Goal: Task Accomplishment & Management: Complete application form

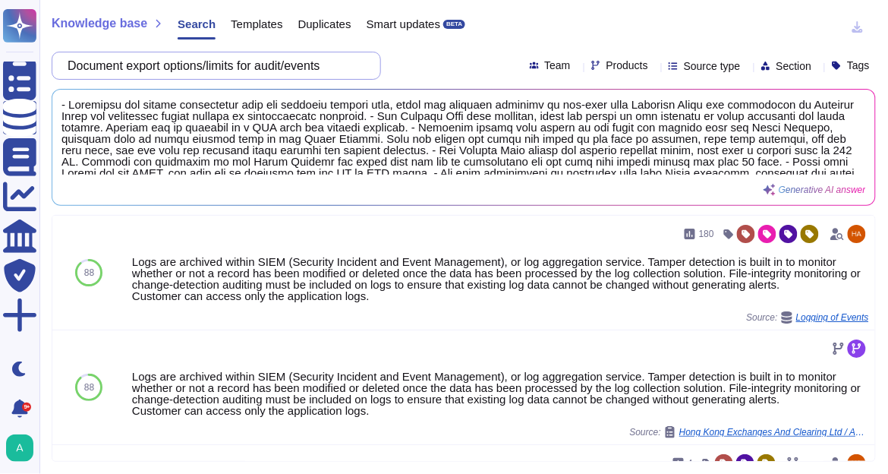
click at [286, 66] on input "Document export options/limits for audit/events" at bounding box center [212, 65] width 305 height 27
paste input "fourth parties, (e.g., subcontractors, sub-processors, sub-service organization…"
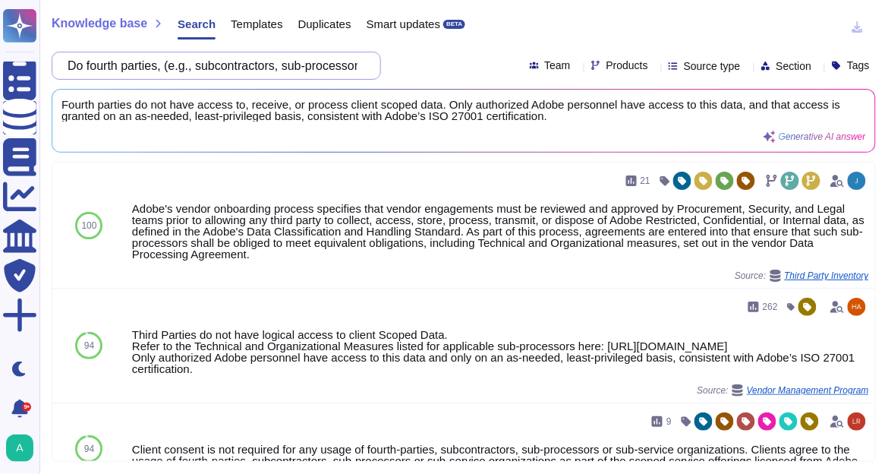
click at [275, 66] on input "Do fourth parties, (e.g., subcontractors, sub-processors, sub-service organizat…" at bounding box center [212, 65] width 305 height 27
paste input "Are Windows servers used to process, store or used for scoped services"
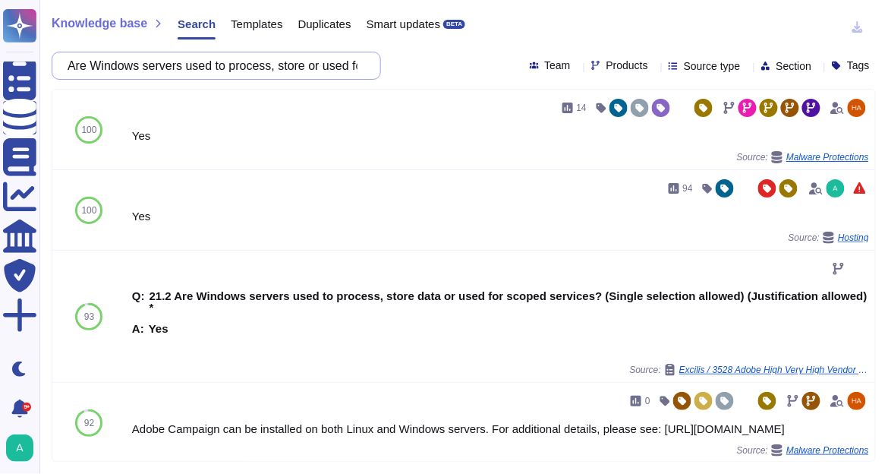
click at [237, 68] on input "Are Windows servers used to process, store or used for scoped services?" at bounding box center [212, 65] width 305 height 27
paste input "Is Unix or Linux"
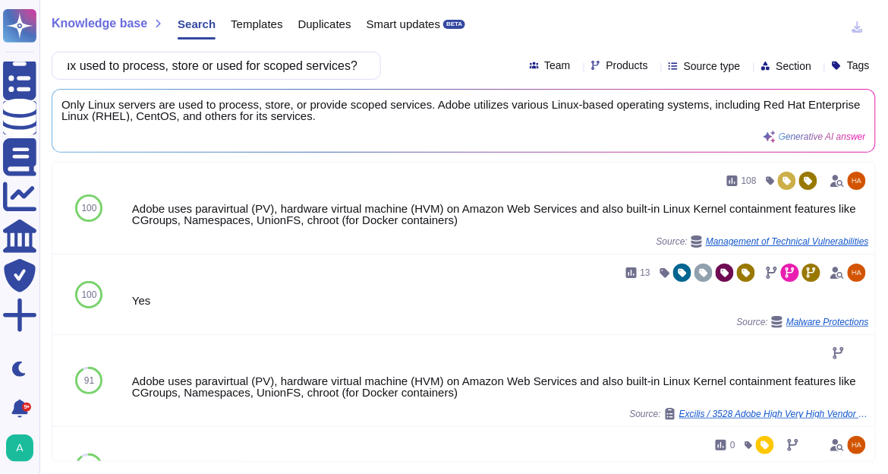
type input "Is Unix or Linux used to process, store or used for scoped services?"
